Goal: Learn about a topic

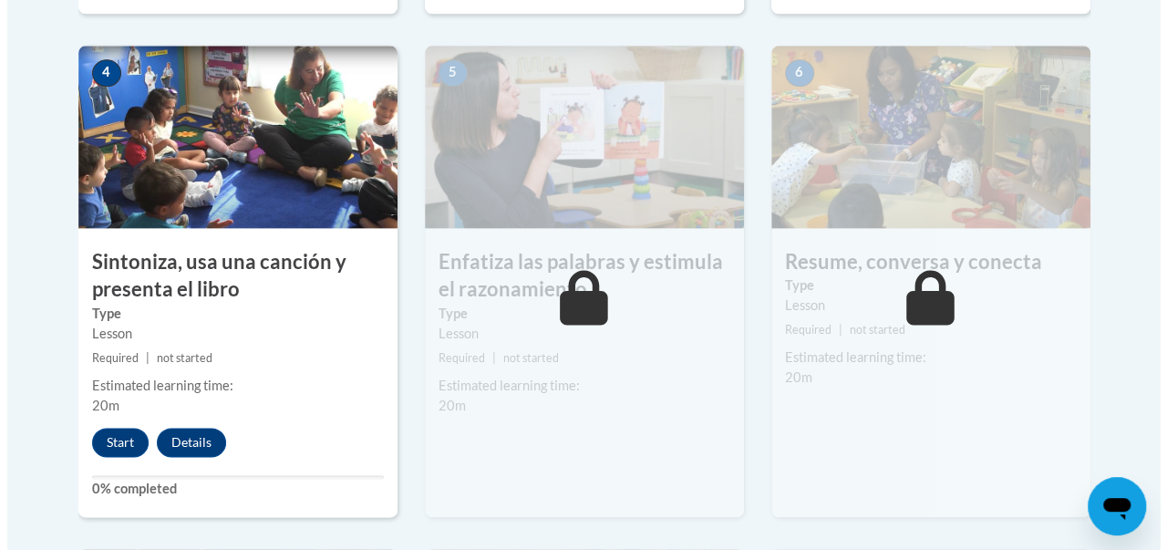
scroll to position [1065, 0]
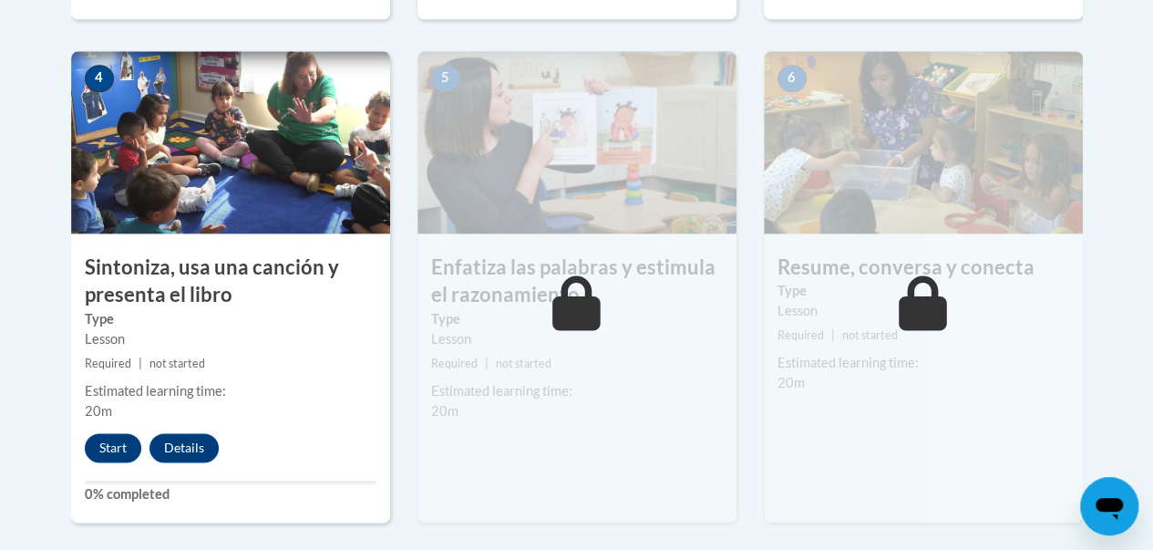
click at [302, 176] on img at bounding box center [230, 142] width 319 height 182
click at [109, 451] on button "Start" at bounding box center [113, 447] width 57 height 29
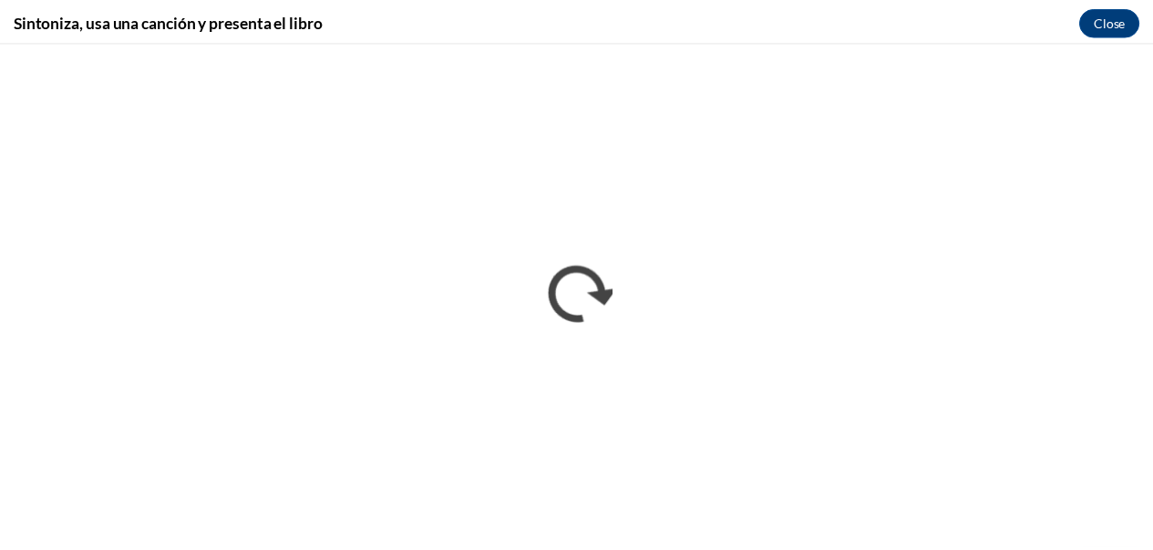
scroll to position [0, 0]
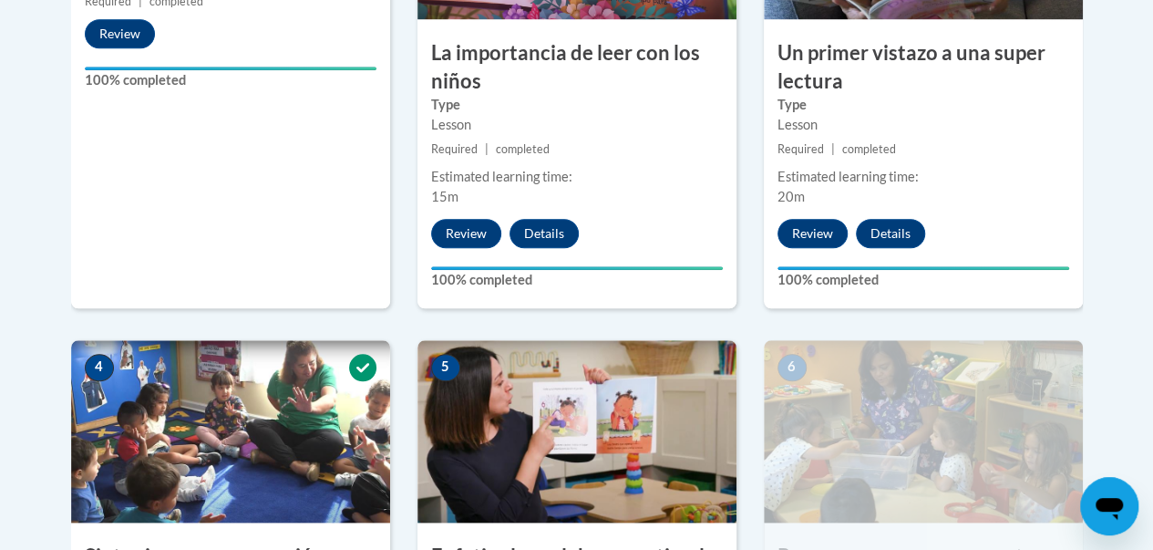
scroll to position [790, 0]
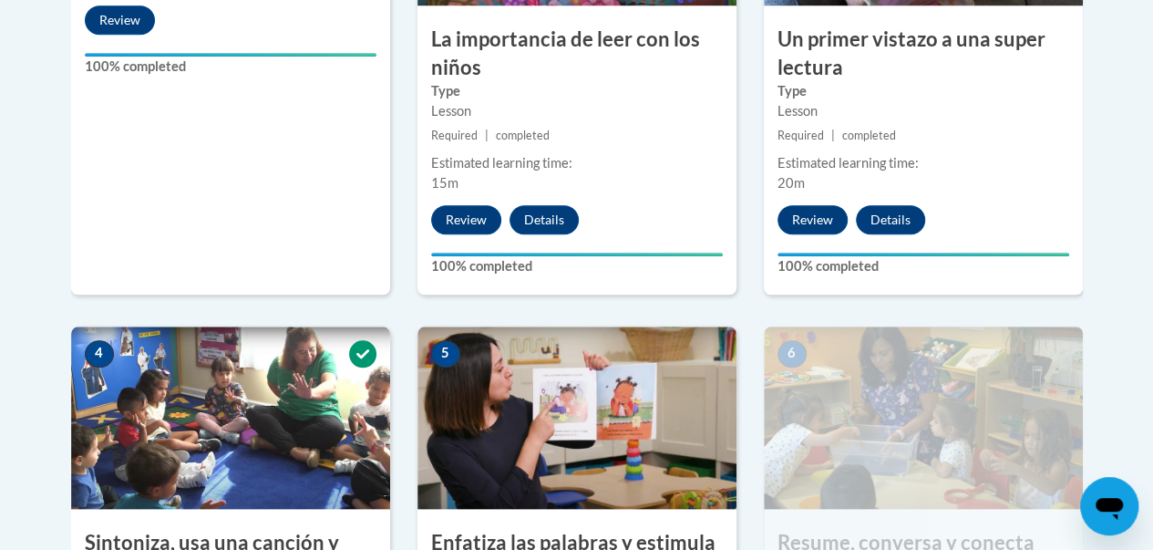
click at [875, 398] on img at bounding box center [923, 417] width 319 height 182
click at [904, 399] on img at bounding box center [923, 417] width 319 height 182
click at [908, 390] on img at bounding box center [923, 417] width 319 height 182
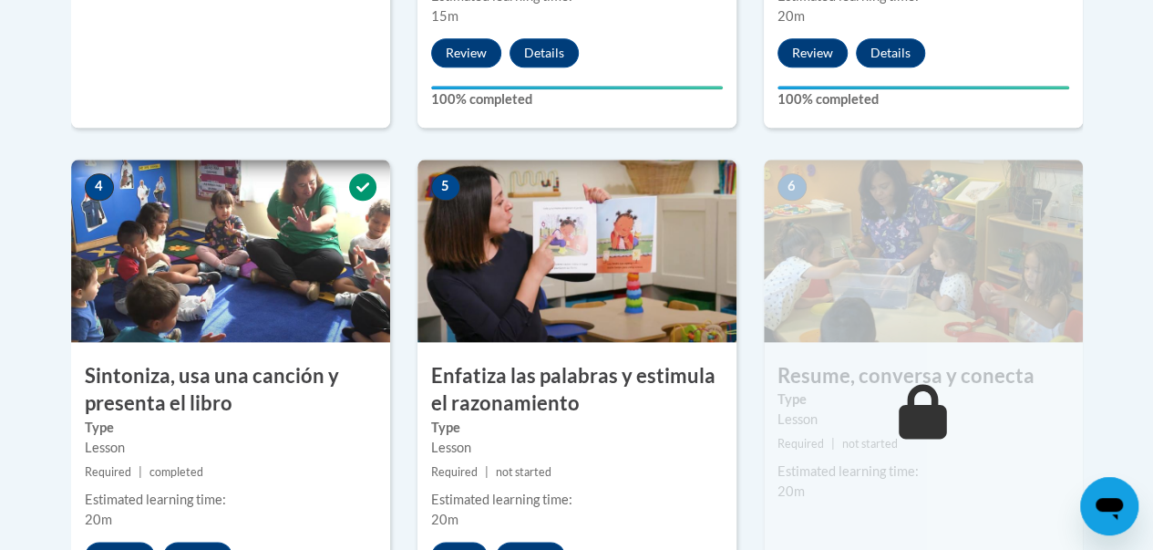
scroll to position [962, 0]
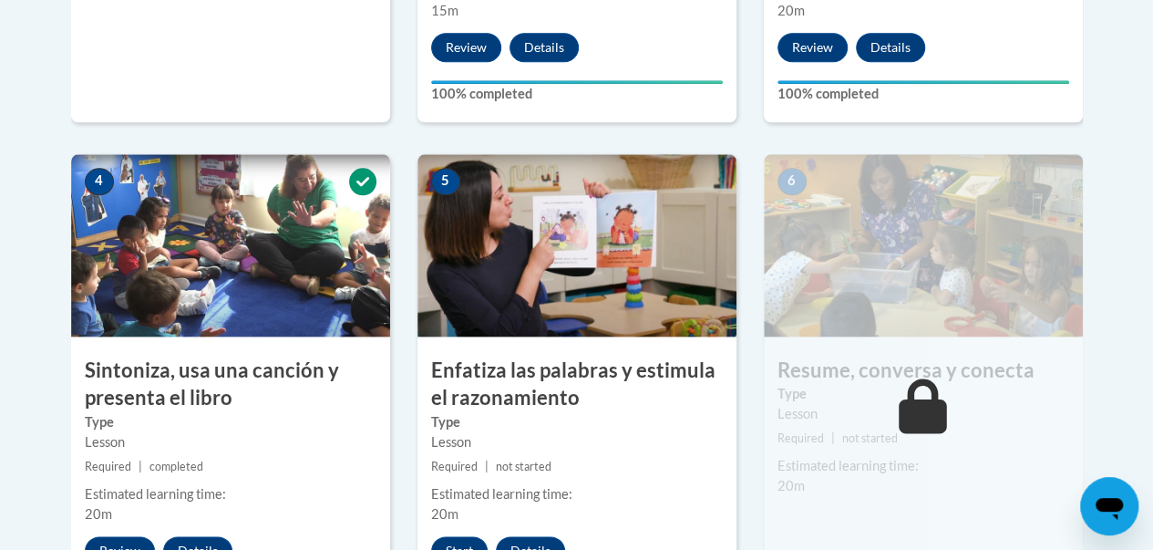
click at [654, 252] on img at bounding box center [577, 245] width 319 height 182
click at [600, 235] on img at bounding box center [577, 245] width 319 height 182
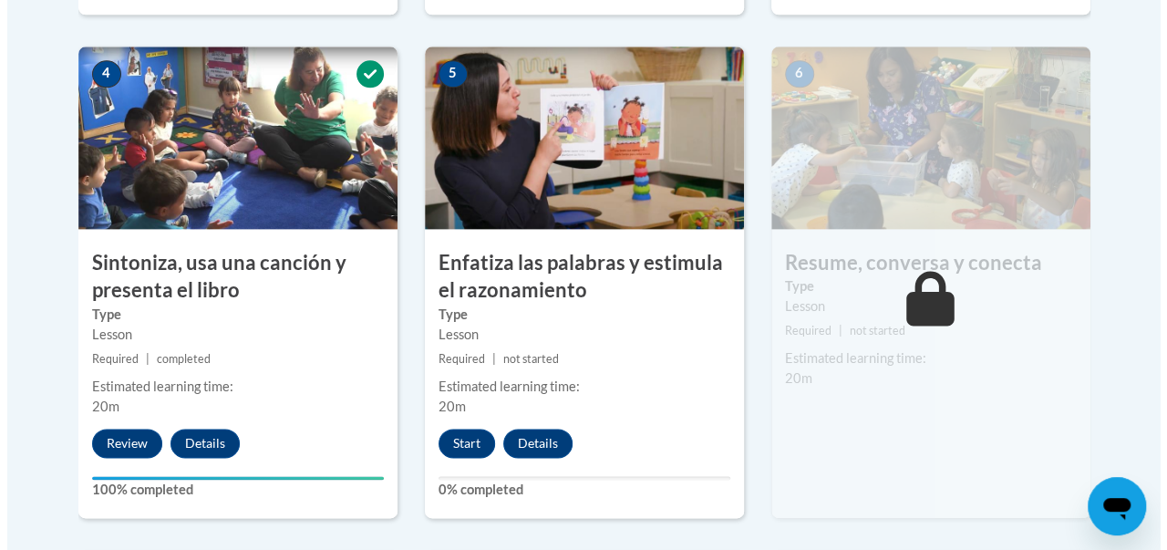
scroll to position [1072, 0]
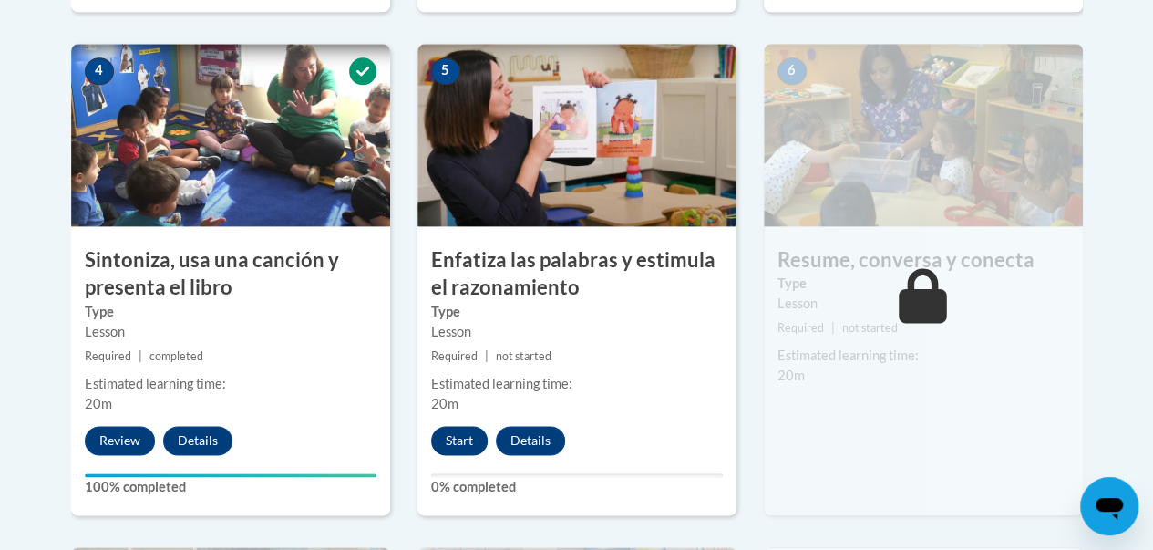
click at [460, 439] on button "Start" at bounding box center [459, 440] width 57 height 29
